Goal: Check status: Check status

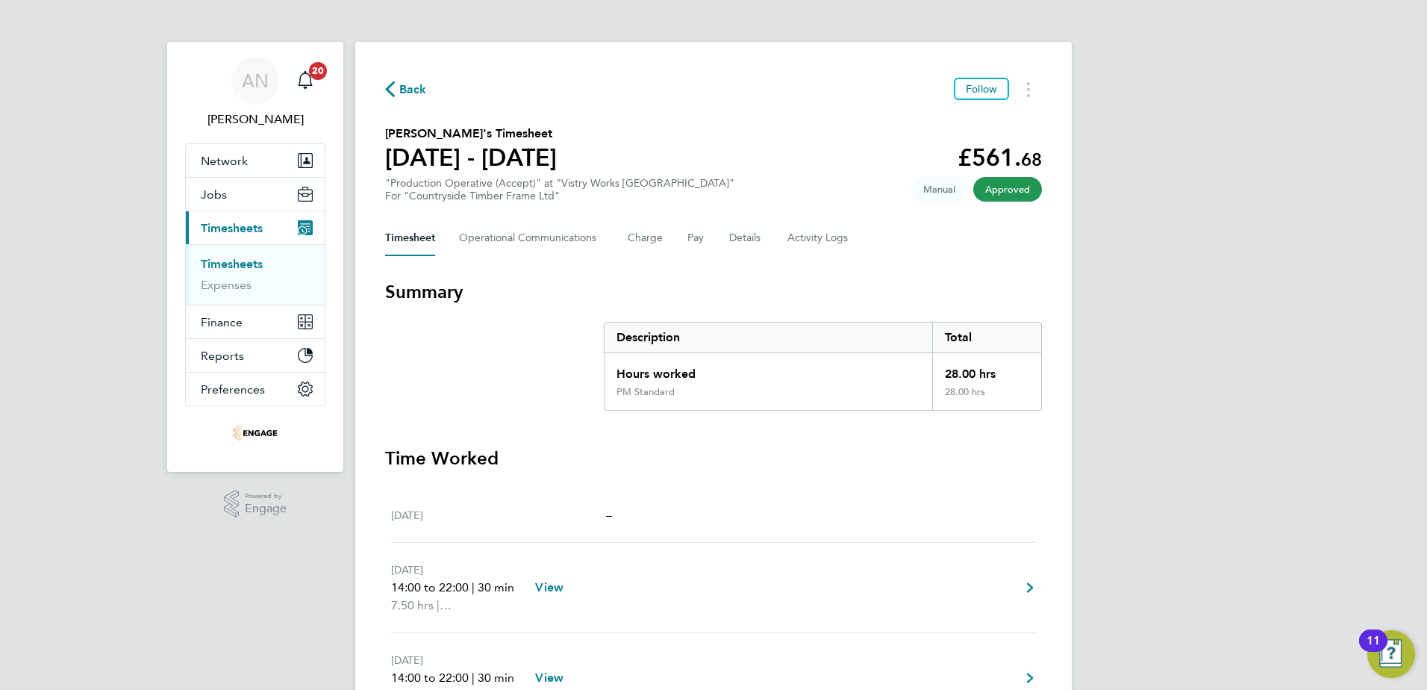
click at [405, 95] on span "Back" at bounding box center [413, 90] width 28 height 18
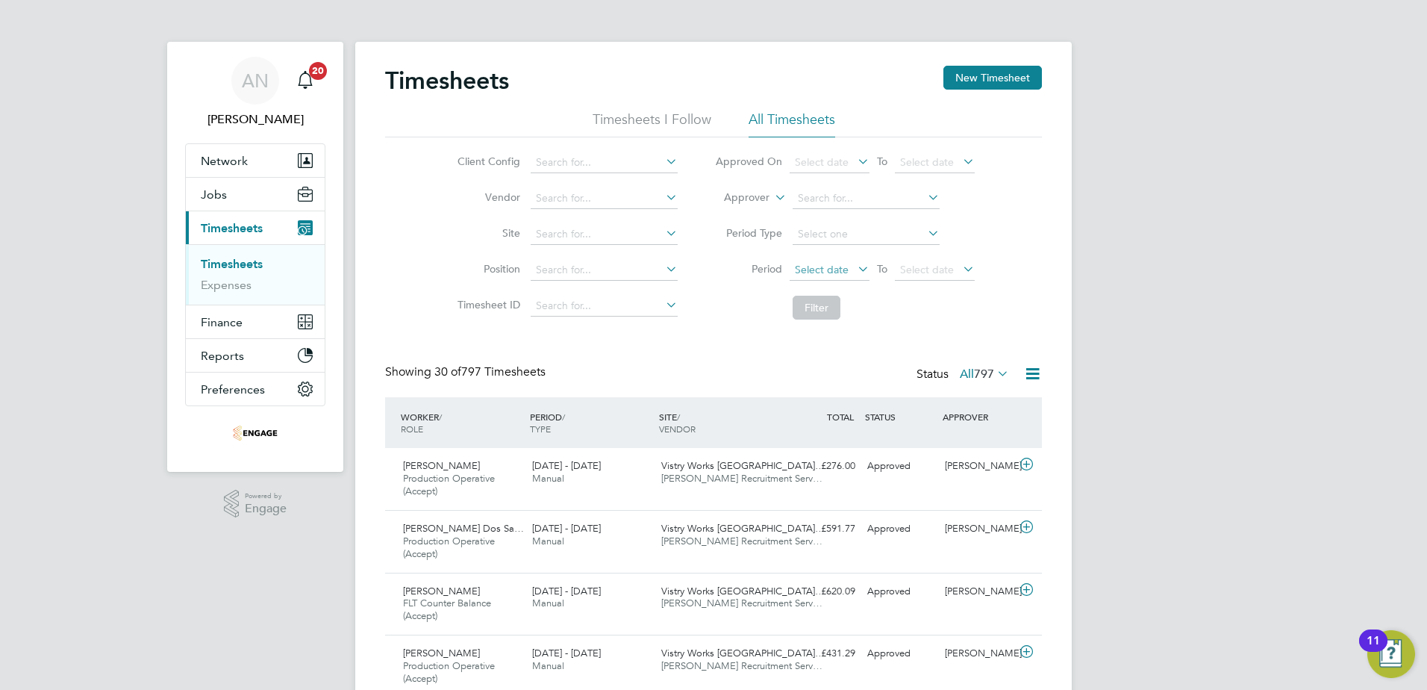
click at [816, 272] on span "Select date" at bounding box center [822, 269] width 54 height 13
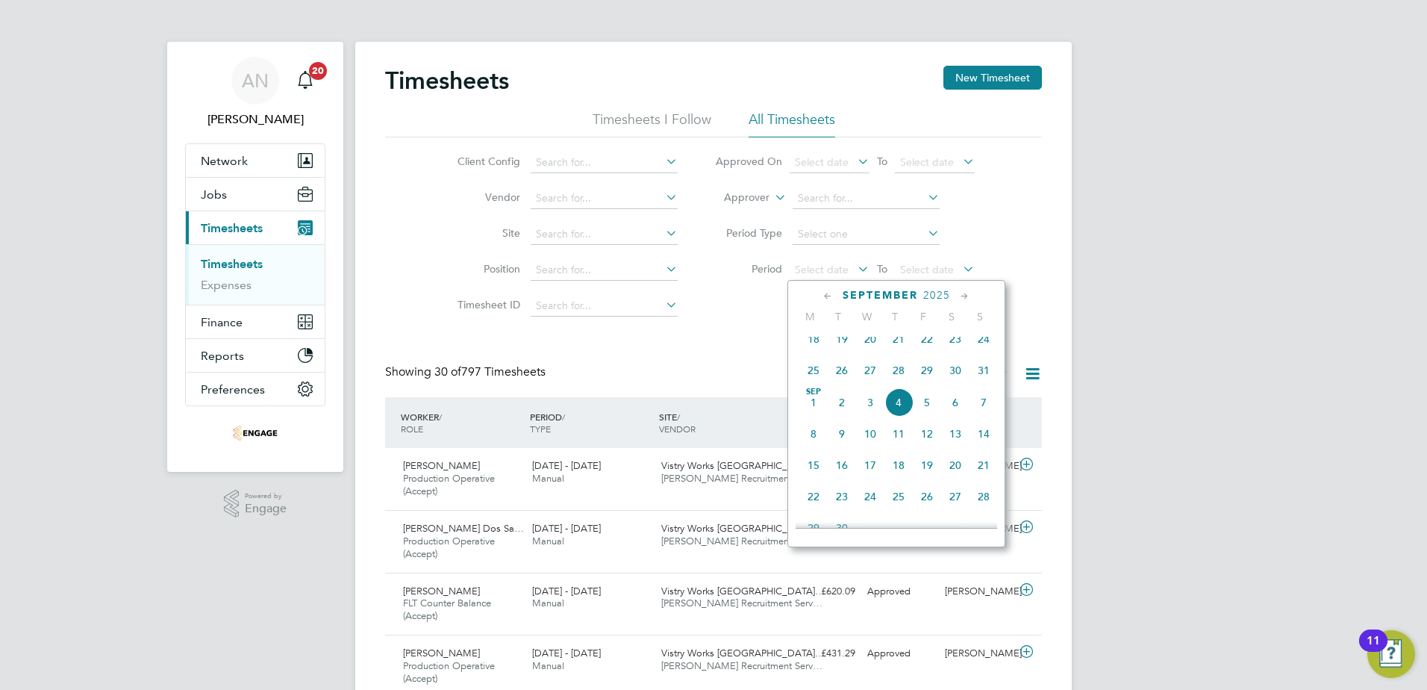
click at [817, 382] on span "25" at bounding box center [813, 370] width 28 height 28
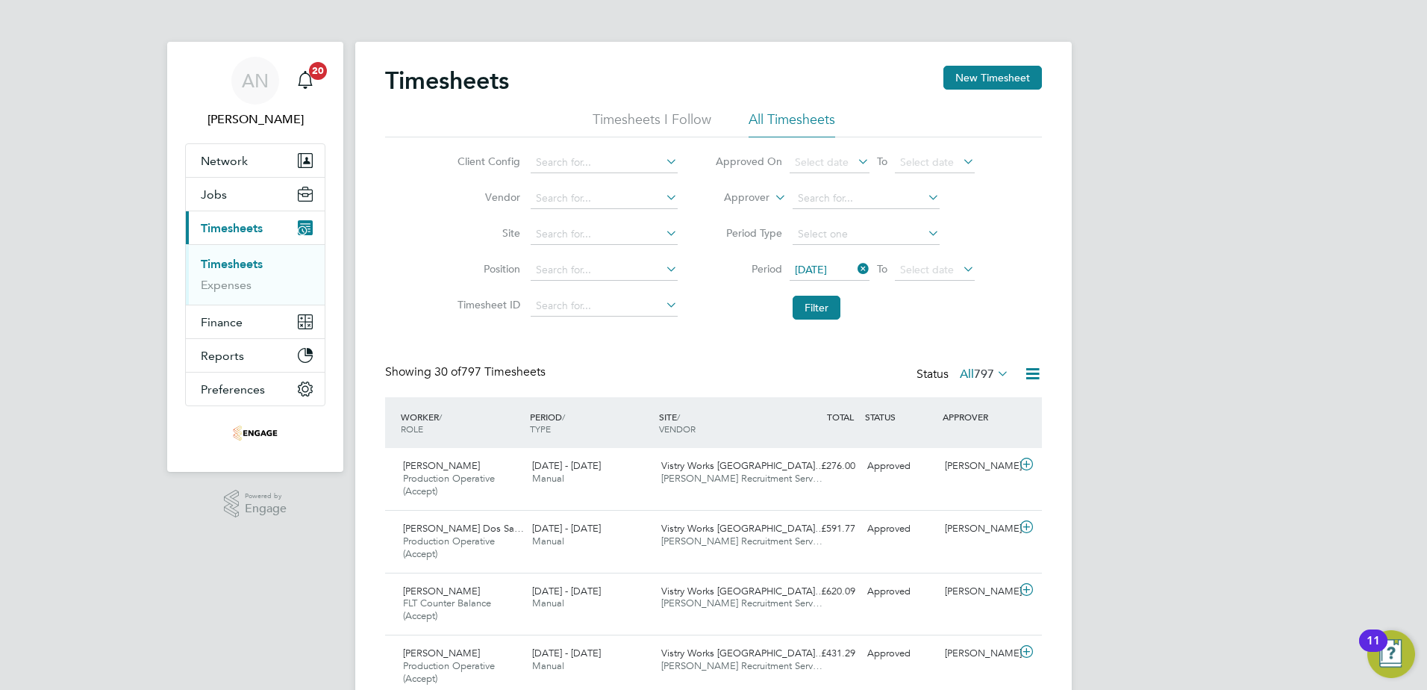
click at [960, 266] on icon at bounding box center [960, 268] width 0 height 21
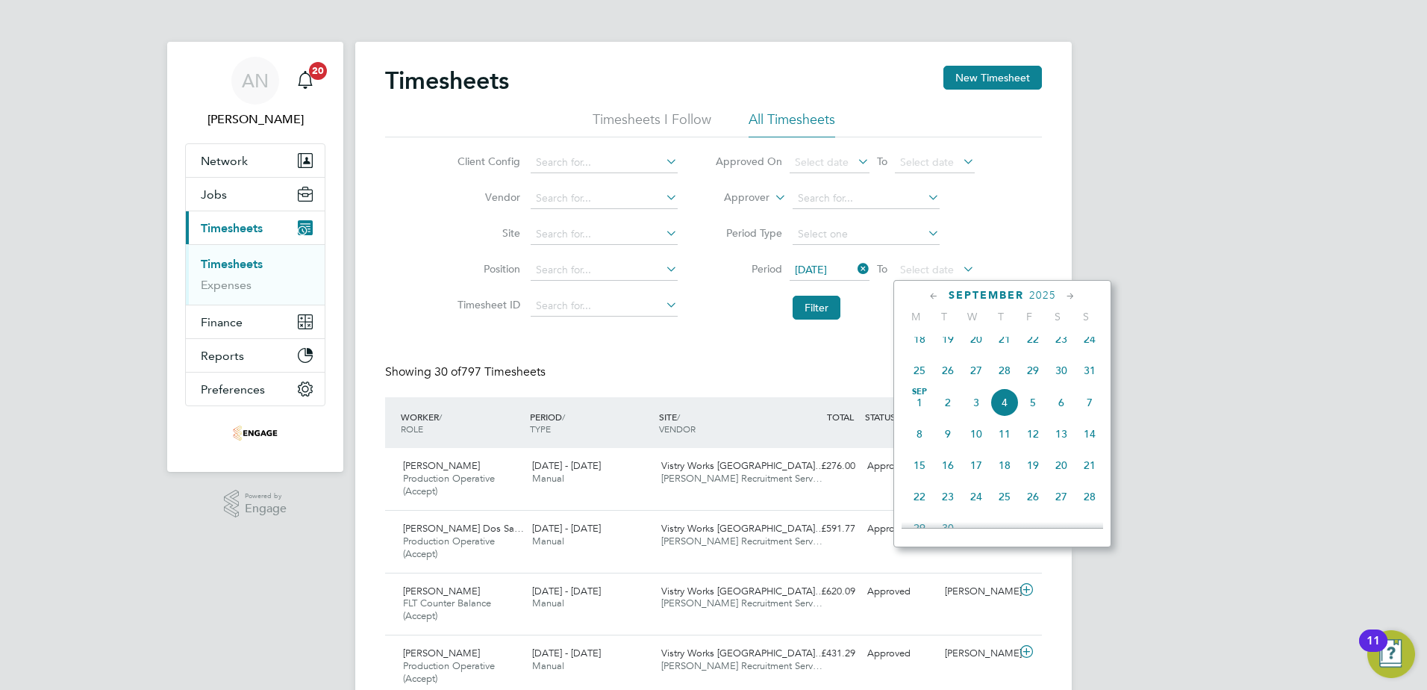
click at [1085, 381] on span "31" at bounding box center [1090, 370] width 28 height 28
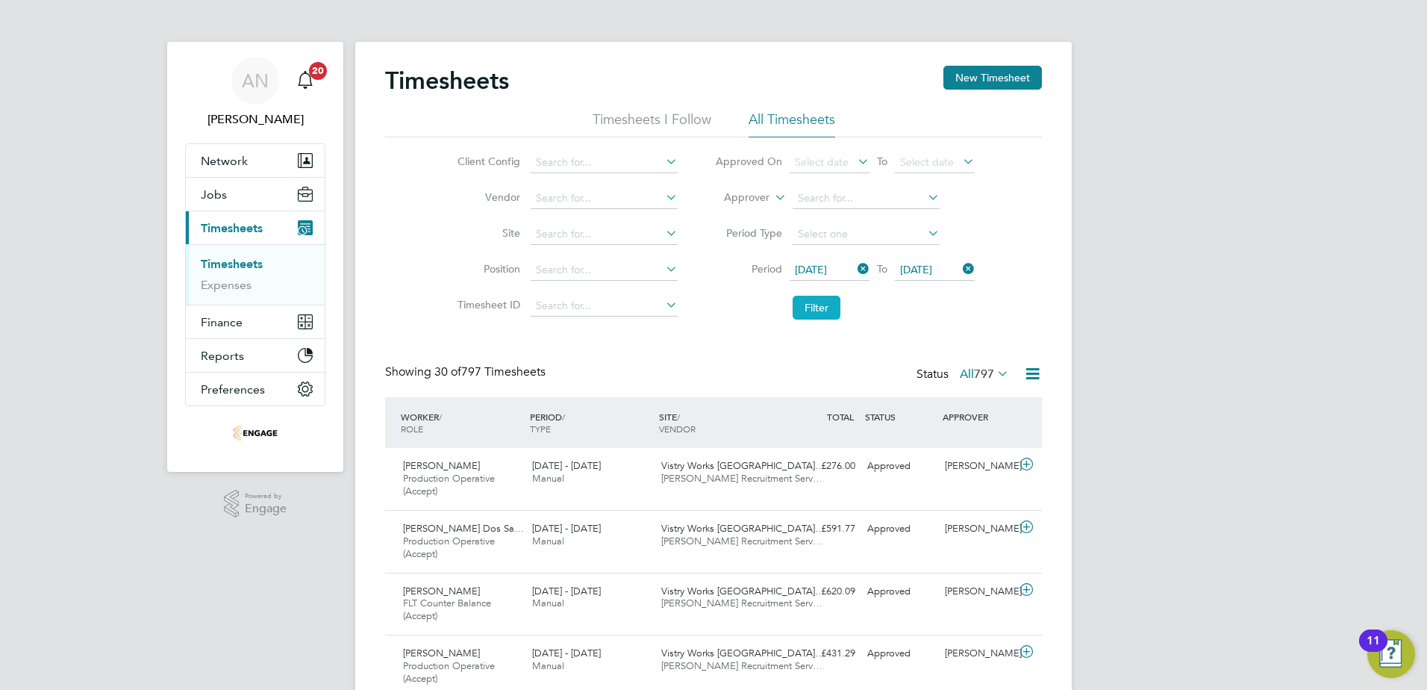
click at [820, 311] on button "Filter" at bounding box center [817, 308] width 48 height 24
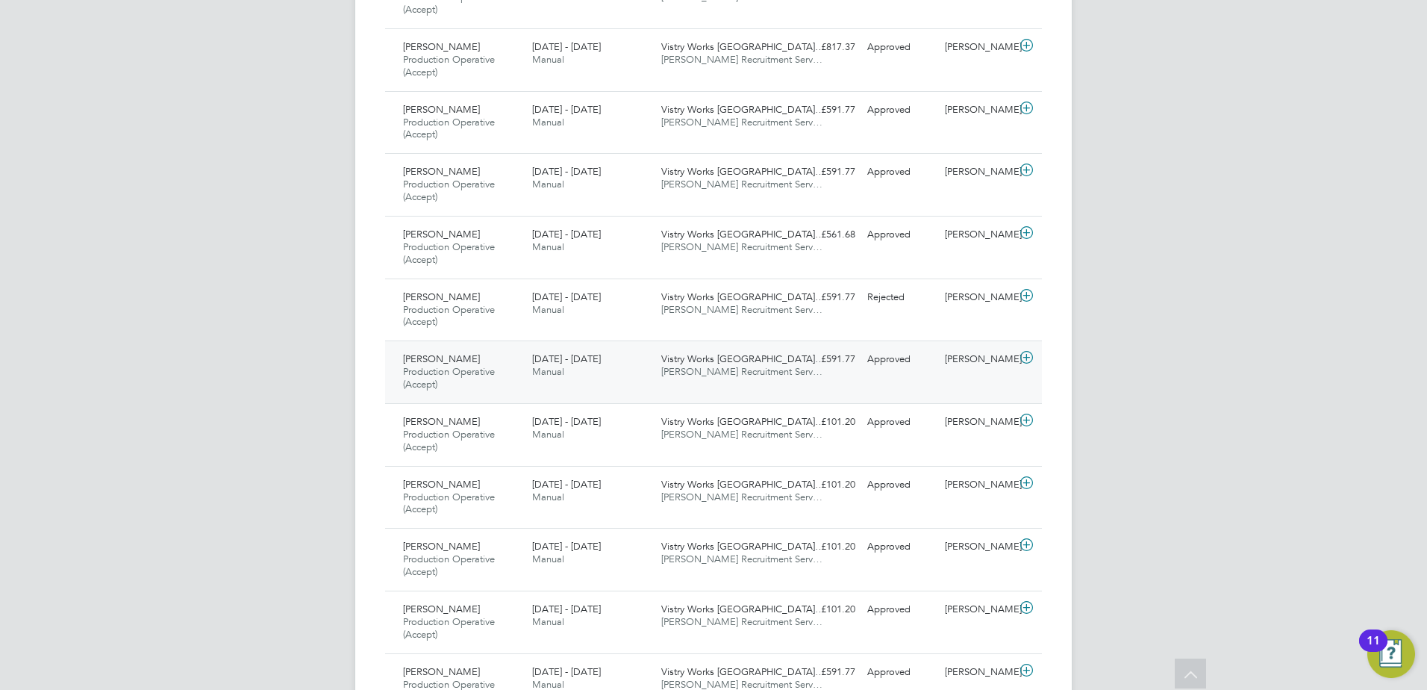
click at [538, 355] on span "[DATE] - [DATE]" at bounding box center [566, 358] width 69 height 13
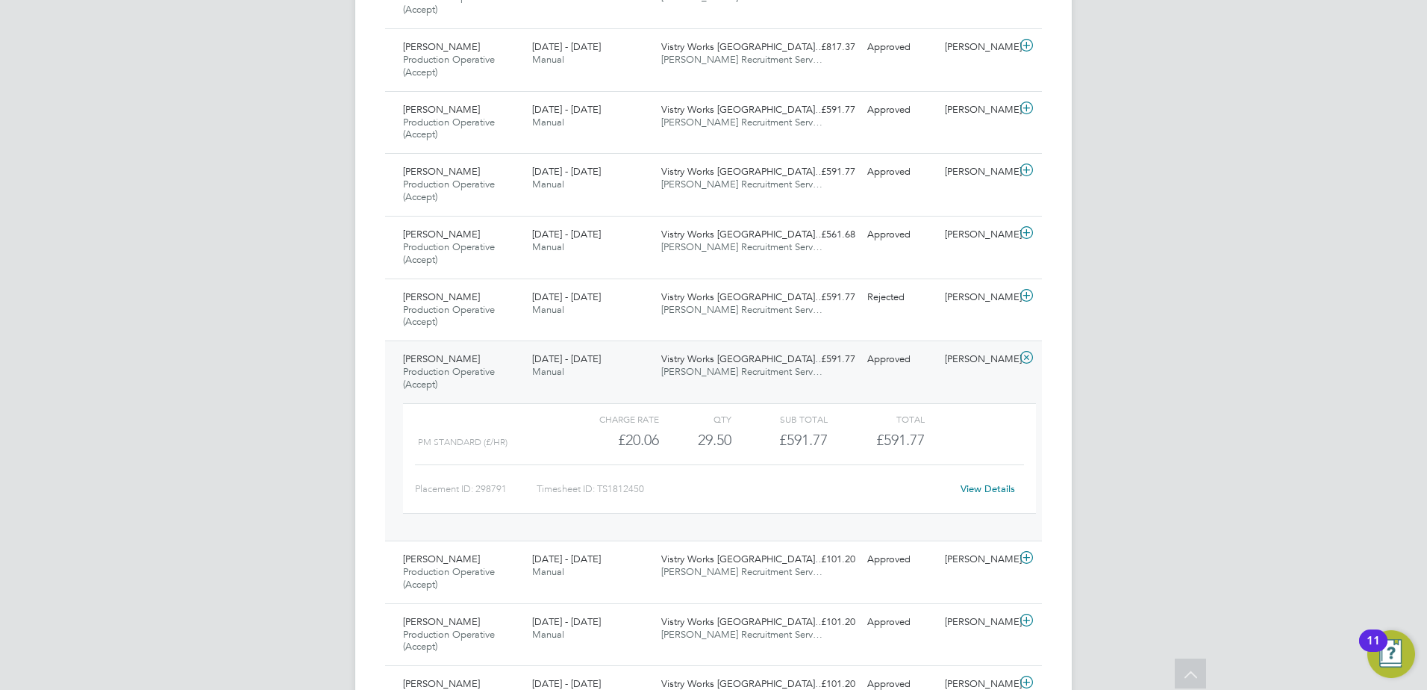
click at [991, 487] on link "View Details" at bounding box center [988, 488] width 54 height 13
